Goal: Find specific page/section: Find specific page/section

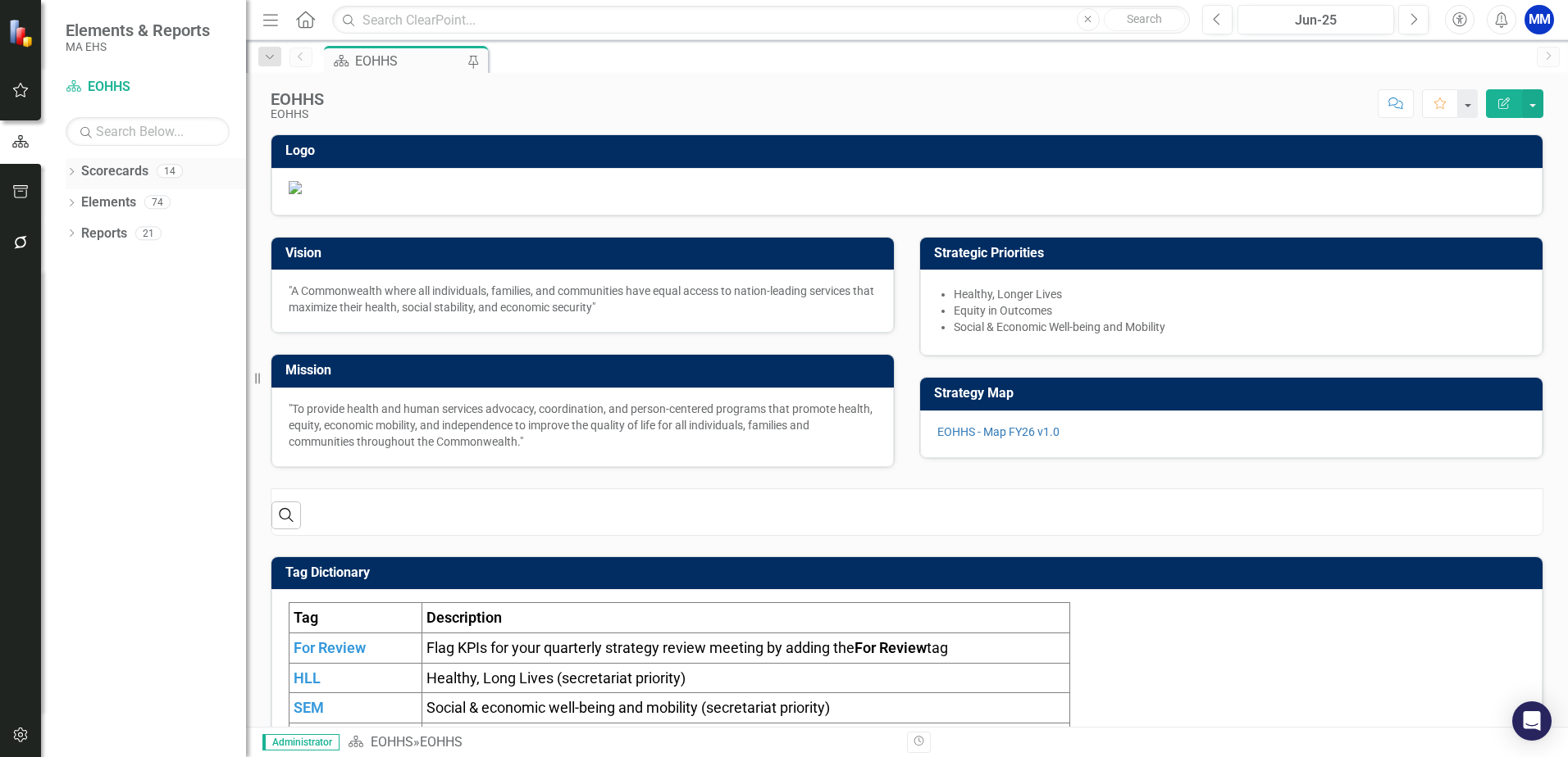
click at [71, 167] on div "Dropdown" at bounding box center [71, 173] width 11 height 14
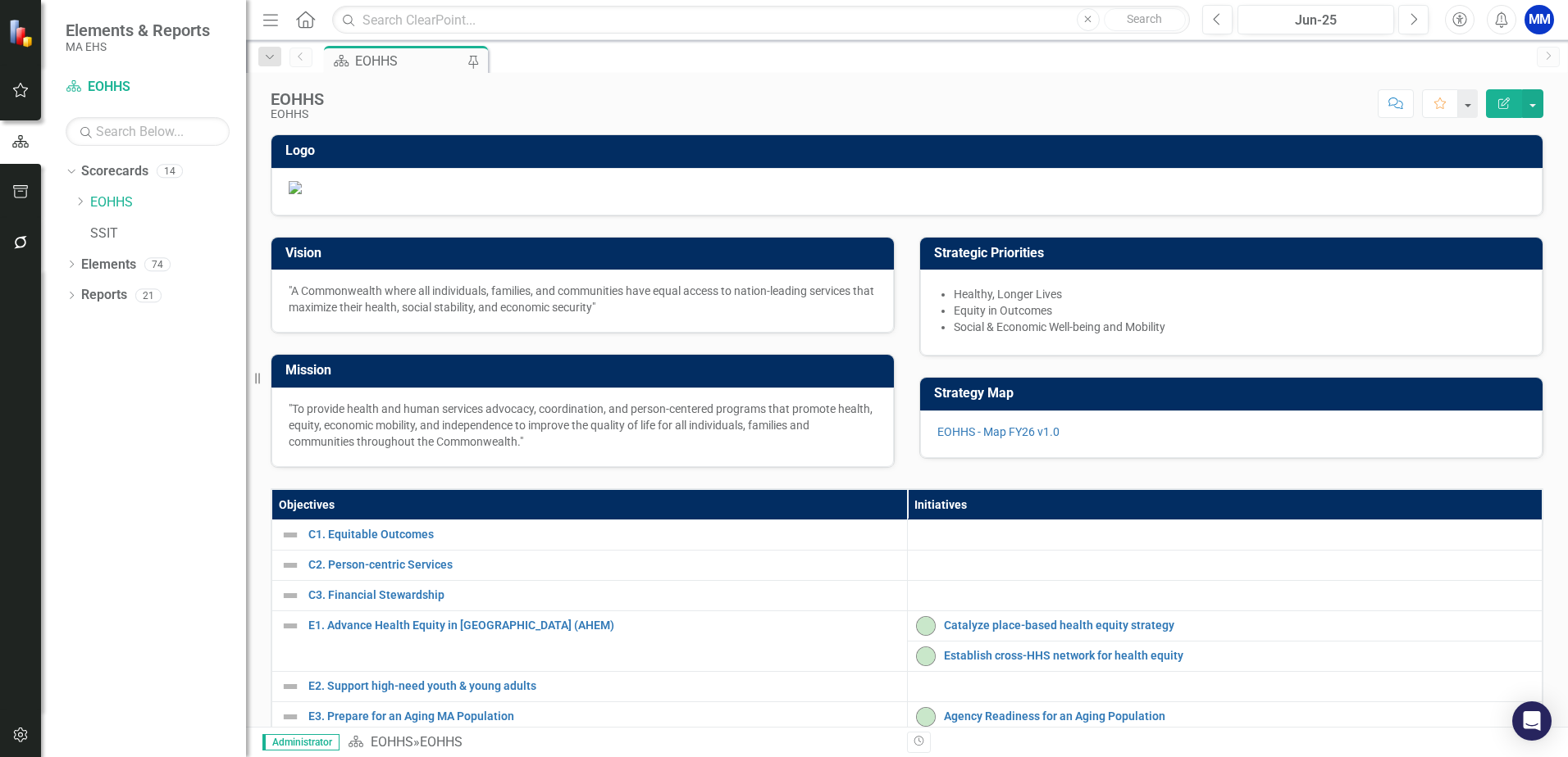
click at [72, 199] on div "Dropdown Scorecards 14 Dropdown EOHHS AGE DCF DDS DMH DPH DTA DYS MassAbility M…" at bounding box center [156, 204] width 181 height 93
click at [80, 204] on icon "Dropdown" at bounding box center [80, 202] width 12 height 10
click at [142, 286] on link "DDS" at bounding box center [176, 296] width 140 height 19
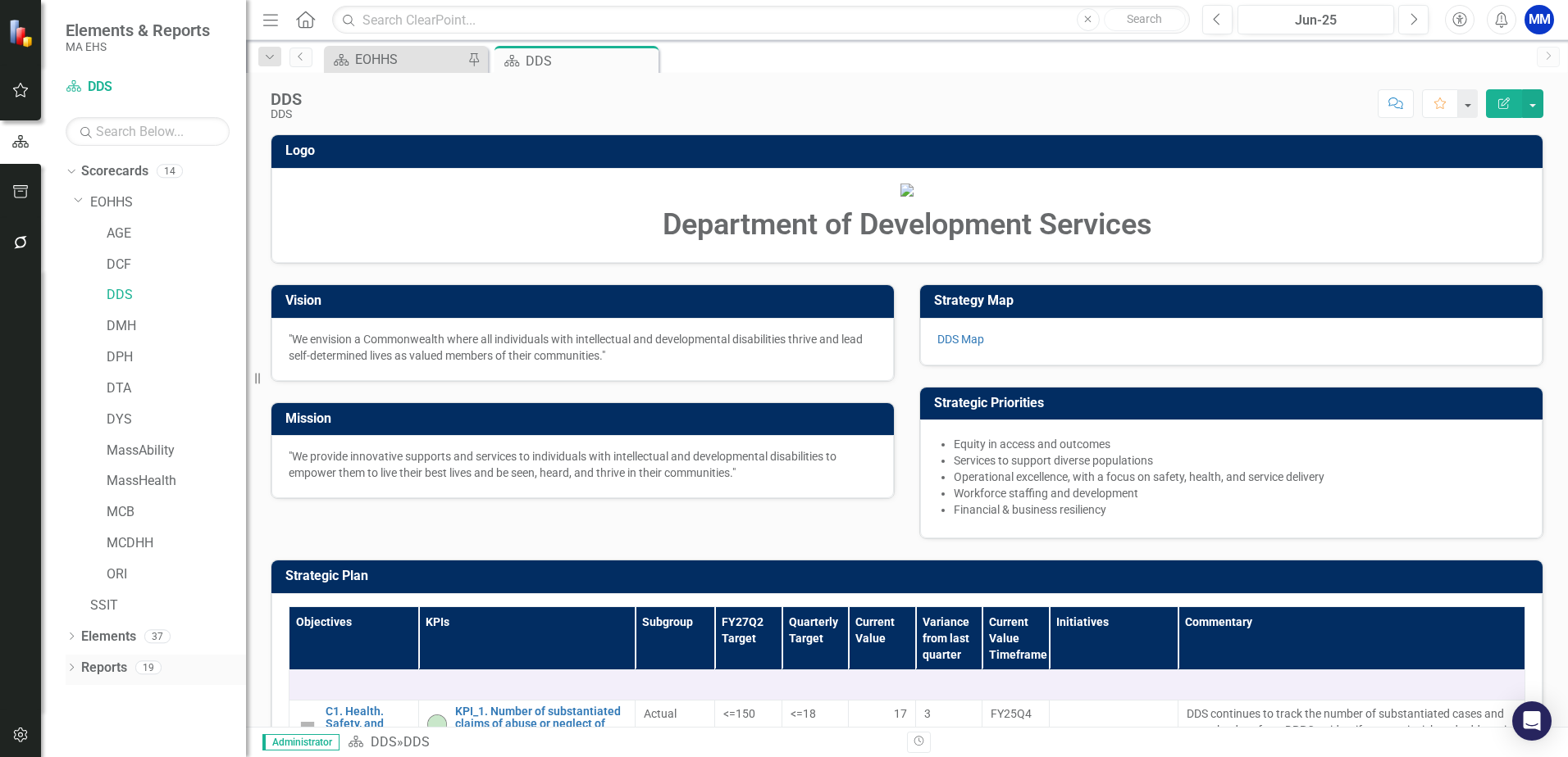
click at [71, 665] on icon "Dropdown" at bounding box center [71, 669] width 11 height 9
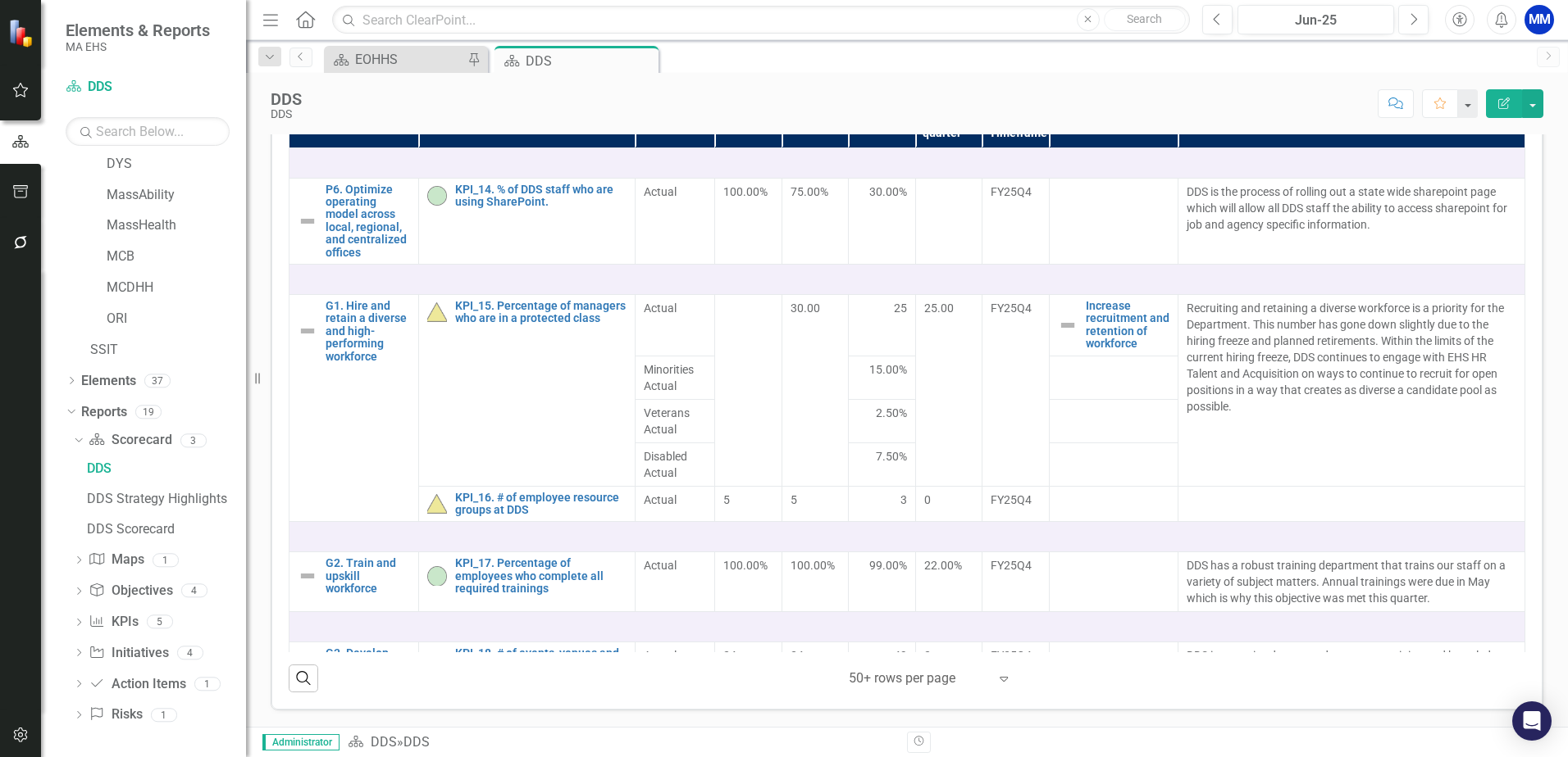
scroll to position [1386, 0]
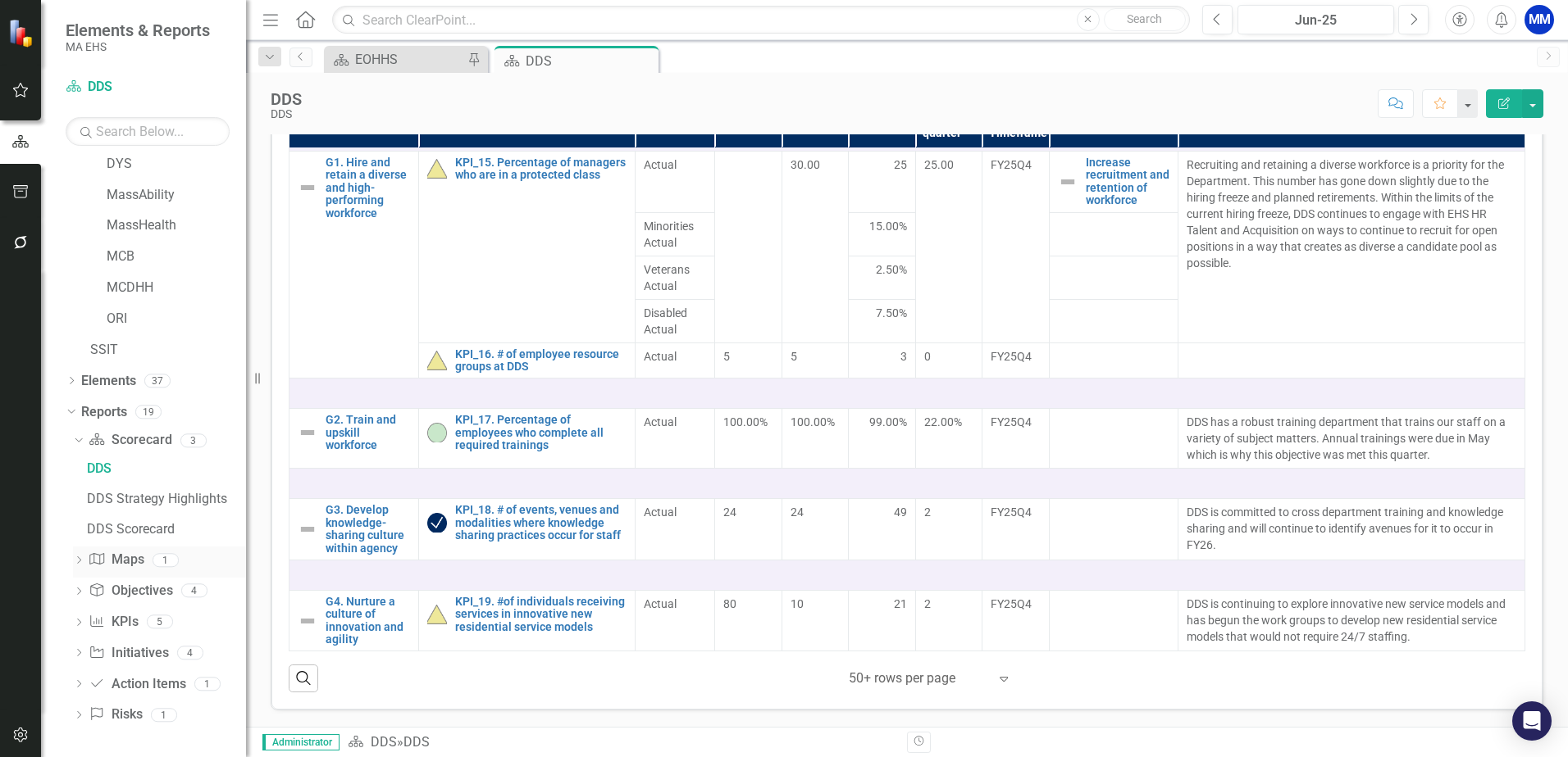
click at [124, 561] on link "Map Maps" at bounding box center [116, 560] width 55 height 19
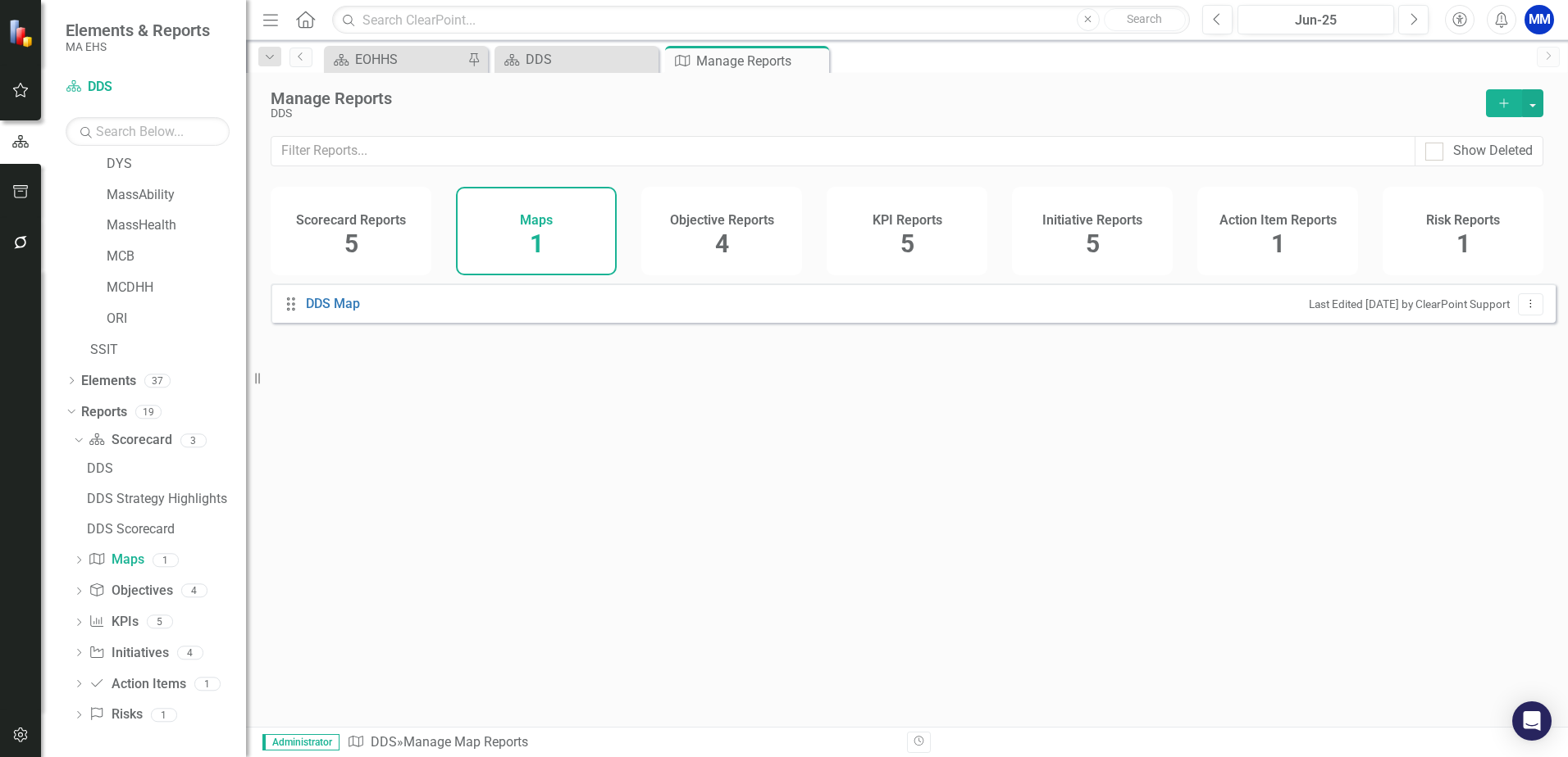
click at [319, 305] on div "Drag DDS Map Last Edited [DATE] by ClearPoint Support Dropdown Menu" at bounding box center [912, 302] width 1285 height 39
click at [313, 314] on link "DDS Map" at bounding box center [334, 304] width 58 height 19
